Goal: Task Accomplishment & Management: Complete application form

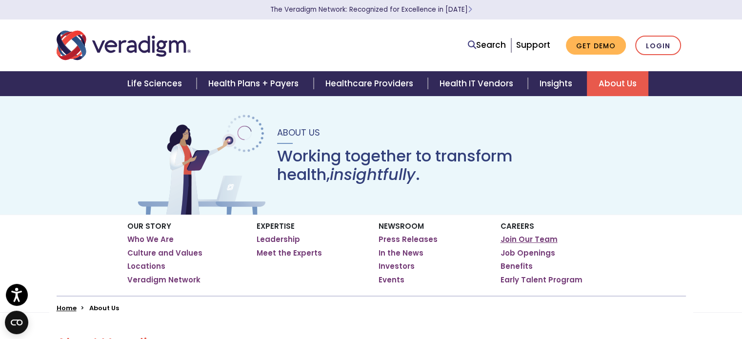
click at [541, 242] on link "Join Our Team" at bounding box center [528, 240] width 57 height 10
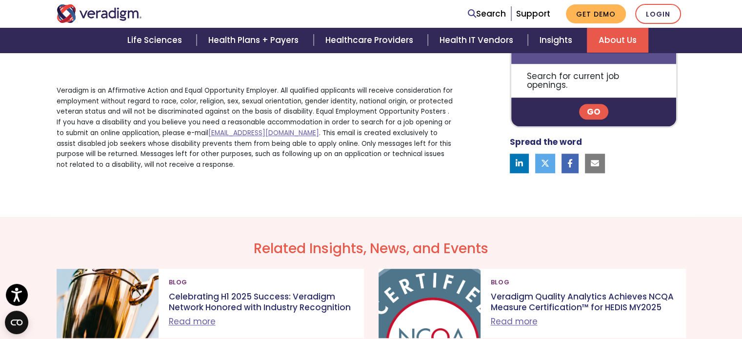
scroll to position [736, 0]
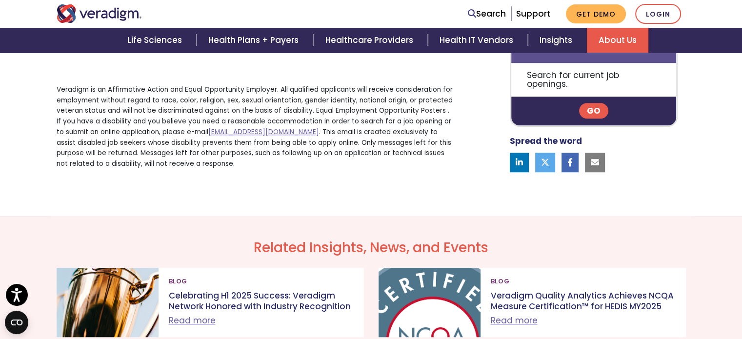
click at [593, 115] on link "Go" at bounding box center [593, 111] width 29 height 16
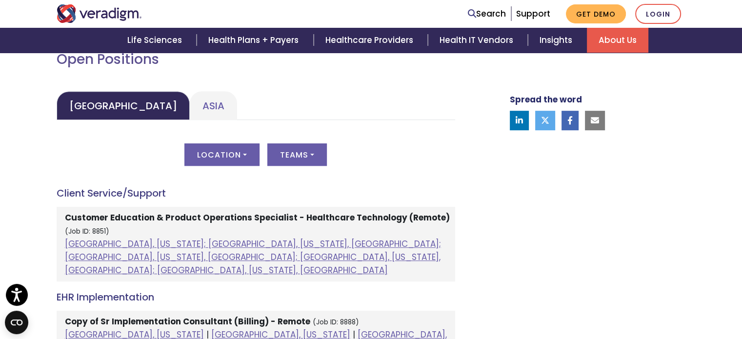
scroll to position [452, 0]
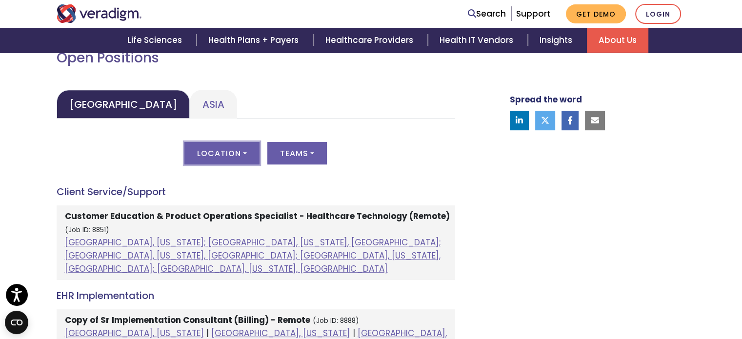
click at [224, 152] on button "Location" at bounding box center [221, 153] width 75 height 22
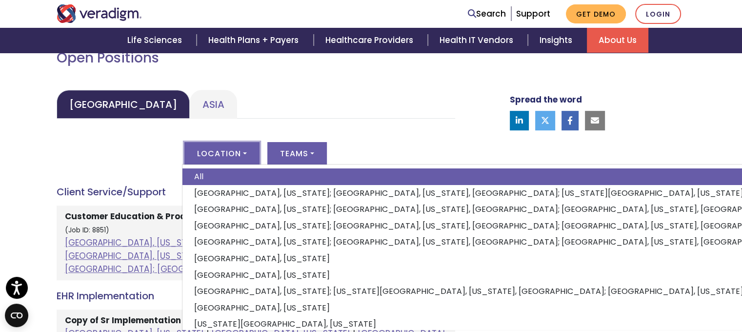
click at [406, 117] on ul "United States Asia" at bounding box center [256, 104] width 398 height 29
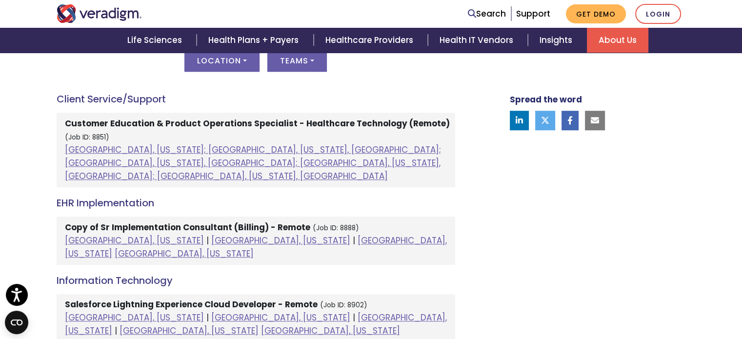
scroll to position [544, 0]
click at [354, 125] on strong "Customer Education & Product Operations Specialist - Healthcare Technology (Rem…" at bounding box center [257, 124] width 385 height 12
click at [90, 131] on li "Customer Education & Product Operations Specialist - Healthcare Technology (Rem…" at bounding box center [256, 150] width 398 height 75
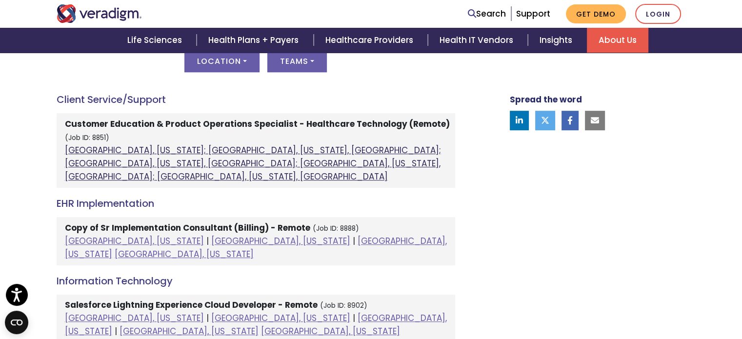
click at [90, 146] on link "[GEOGRAPHIC_DATA], [US_STATE]; [GEOGRAPHIC_DATA], [US_STATE], [GEOGRAPHIC_DATA]…" at bounding box center [253, 163] width 376 height 38
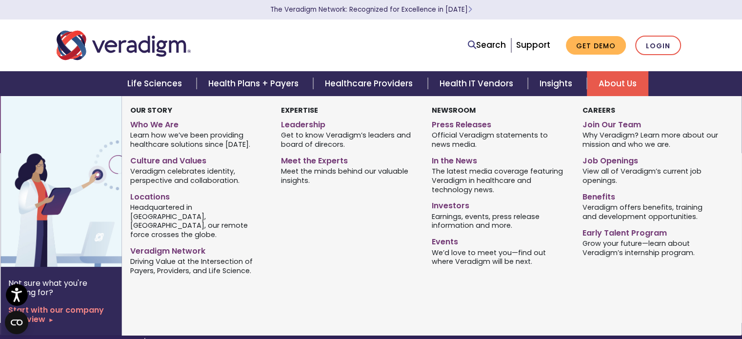
click at [617, 86] on link "About Us" at bounding box center [617, 83] width 61 height 25
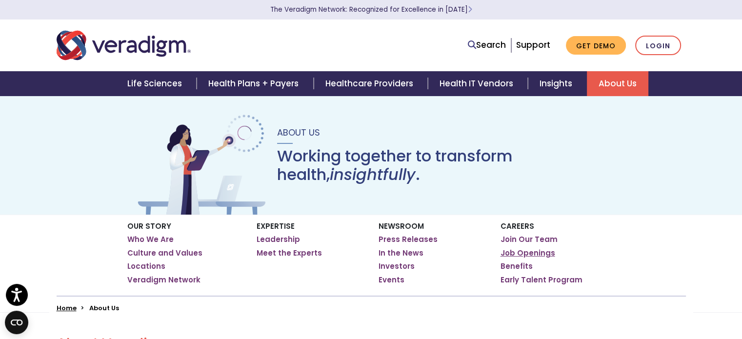
click at [543, 257] on link "Job Openings" at bounding box center [527, 253] width 55 height 10
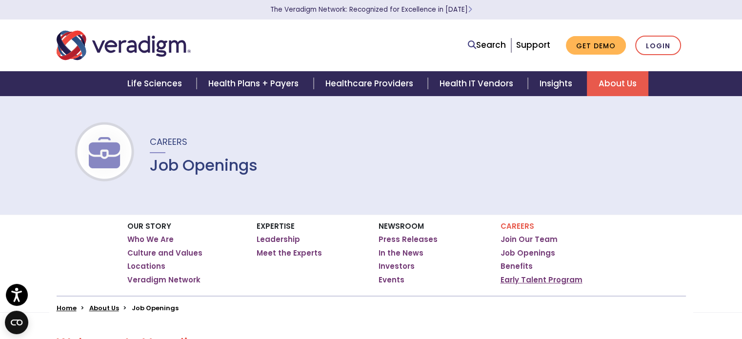
click at [562, 281] on link "Early Talent Program" at bounding box center [541, 280] width 82 height 10
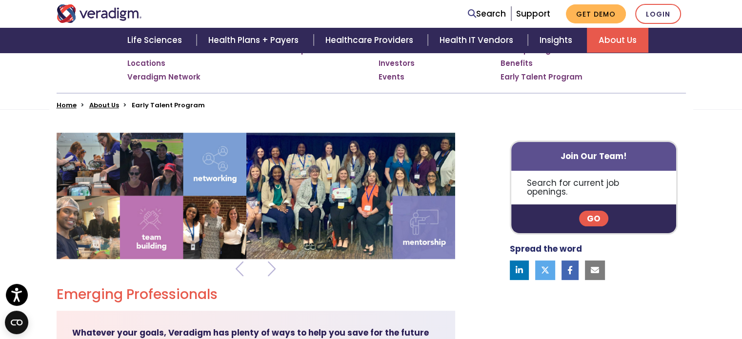
scroll to position [204, 0]
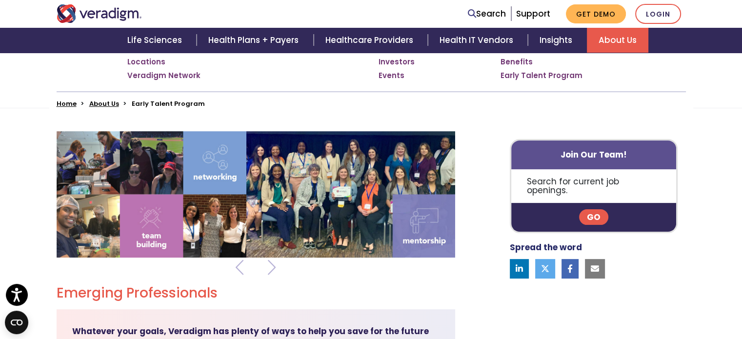
click at [594, 211] on link "Go" at bounding box center [593, 217] width 29 height 16
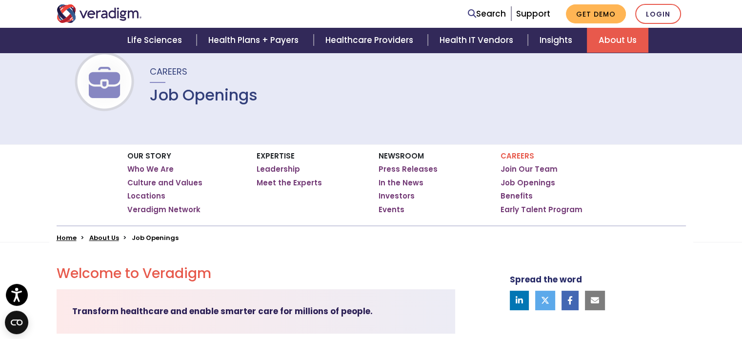
scroll to position [70, 0]
click at [531, 173] on link "Join Our Team" at bounding box center [528, 170] width 57 height 10
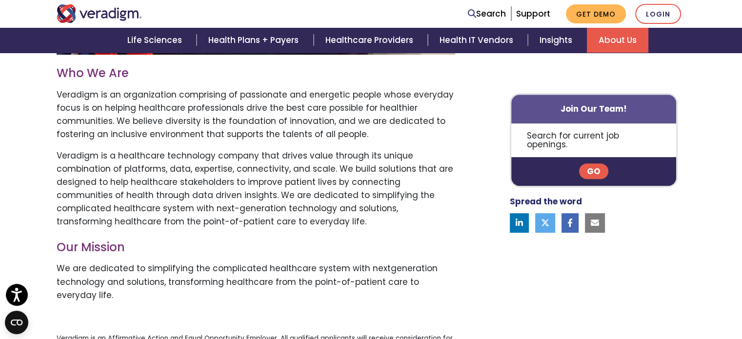
scroll to position [463, 0]
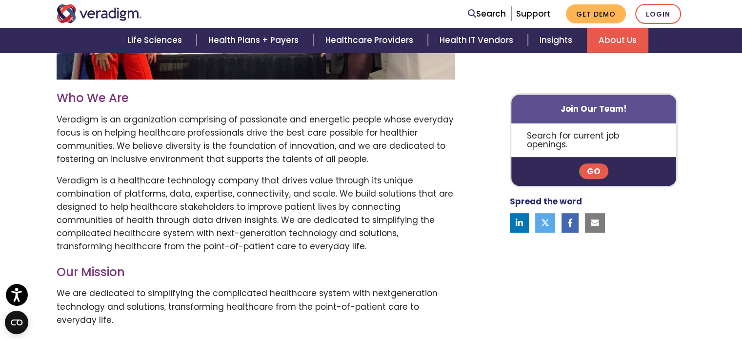
click at [597, 164] on link "Go" at bounding box center [593, 172] width 29 height 16
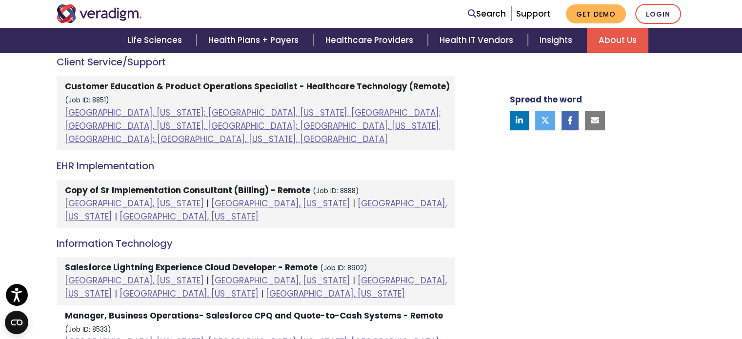
scroll to position [582, 0]
click at [335, 186] on small "(Job ID: 8888)" at bounding box center [336, 190] width 46 height 9
click at [258, 210] on link "[GEOGRAPHIC_DATA], [US_STATE]" at bounding box center [188, 216] width 139 height 12
